Goal: Use online tool/utility: Utilize a website feature to perform a specific function

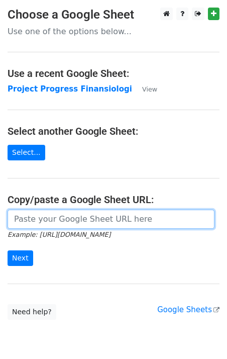
click at [68, 218] on input "url" at bounding box center [111, 219] width 207 height 19
paste input "https://docs.google.com/spreadsheets/d/1XTc2nlsIwzFWsRWZVGLAn0C-aV0rlliZWl_M4oK…"
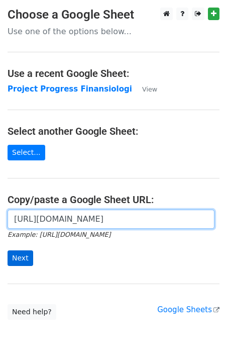
type input "https://docs.google.com/spreadsheets/d/1XTc2nlsIwzFWsRWZVGLAn0C-aV0rlliZWl_M4oK…"
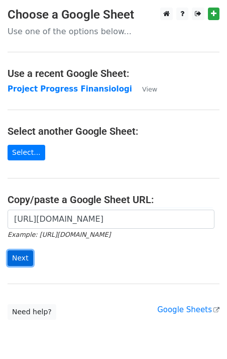
click at [16, 258] on input "Next" at bounding box center [21, 258] width 26 height 16
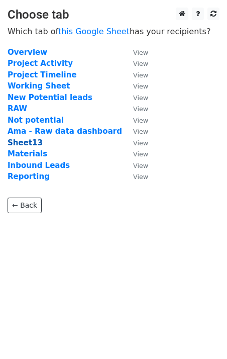
click at [24, 146] on strong "Sheet13" at bounding box center [25, 142] width 35 height 9
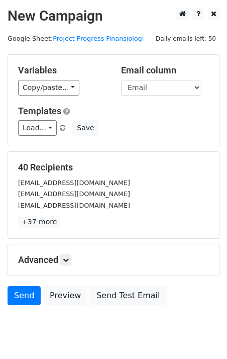
click at [60, 95] on div "Variables Copy/paste... {{No}} {{Nama}} {{Email}} Email column No Nama Email Te…" at bounding box center [113, 100] width 211 height 91
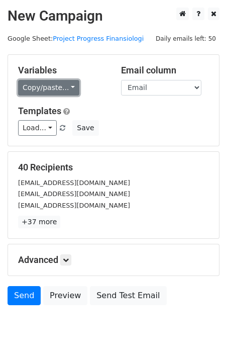
click at [58, 85] on link "Copy/paste..." at bounding box center [48, 88] width 61 height 16
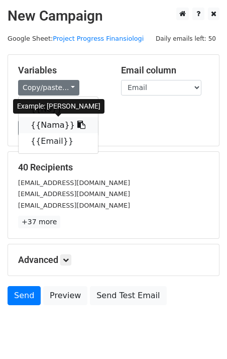
click at [77, 125] on icon at bounding box center [81, 125] width 8 height 8
